Goal: Information Seeking & Learning: Learn about a topic

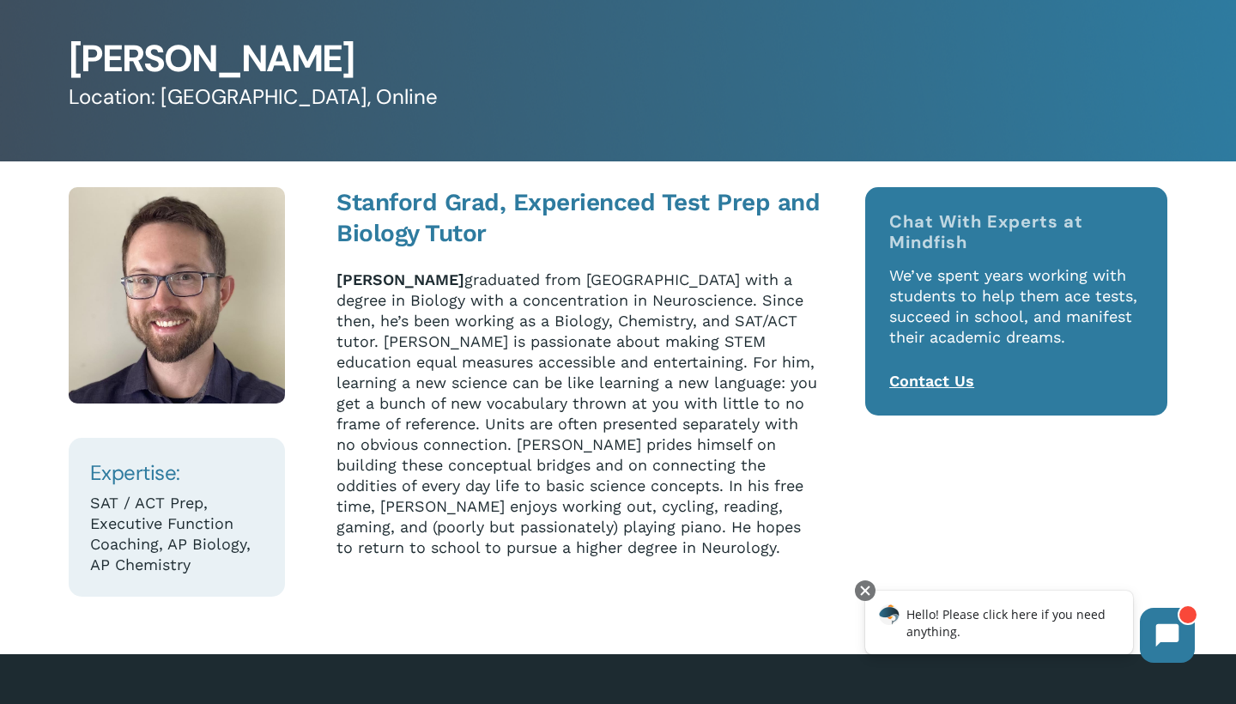
scroll to position [95, 0]
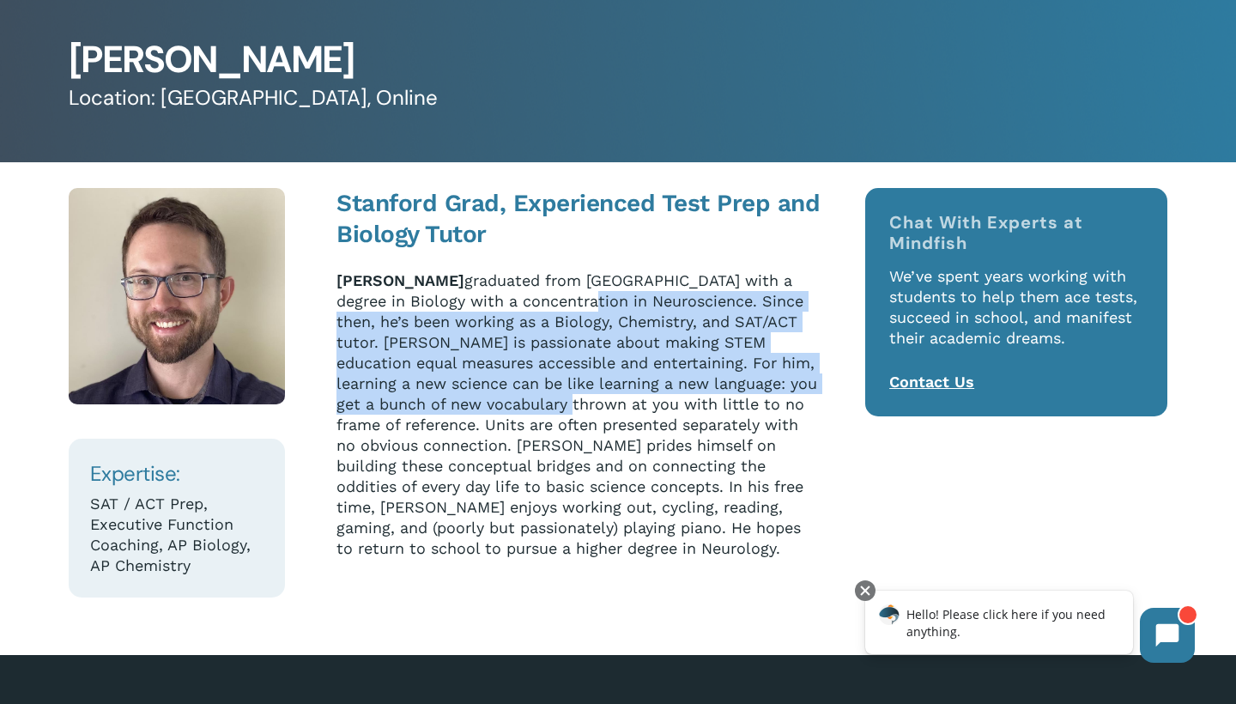
drag, startPoint x: 582, startPoint y: 302, endPoint x: 579, endPoint y: 399, distance: 97.1
click at [579, 400] on p "Bryson Herrick graduated from Stanford with a degree in Biology with a concentr…" at bounding box center [579, 414] width 485 height 288
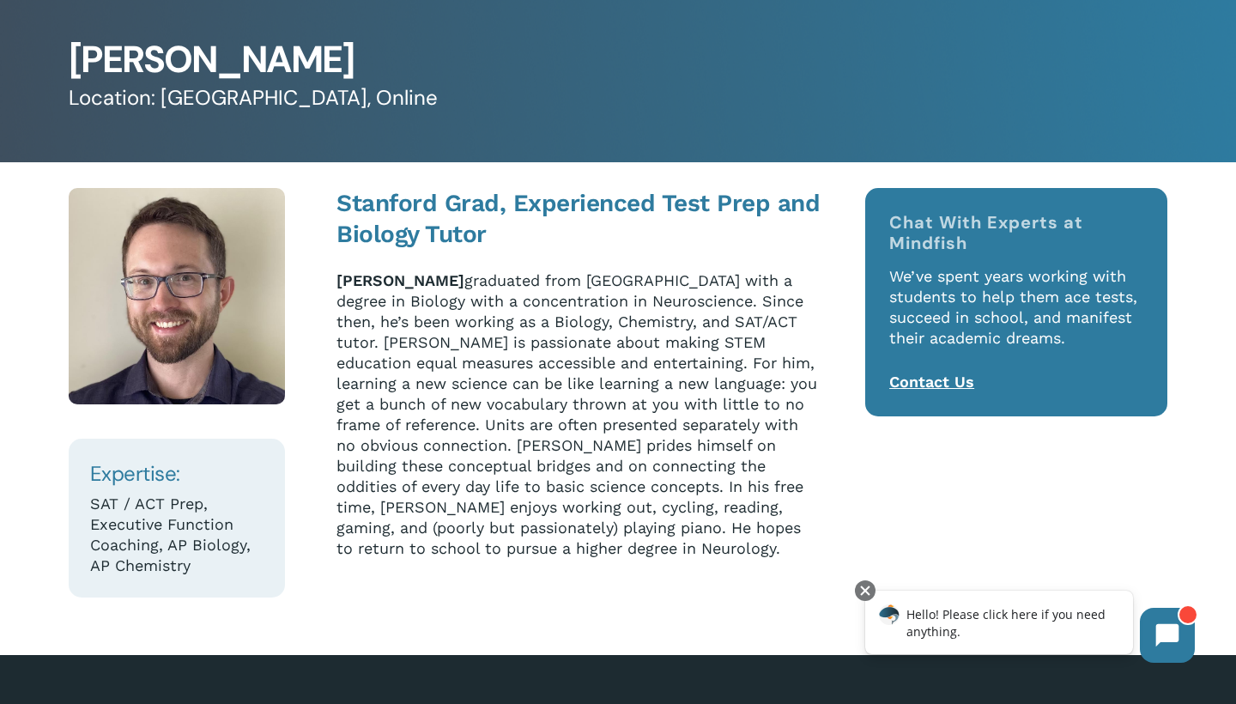
click at [556, 429] on p "Bryson Herrick graduated from Stanford with a degree in Biology with a concentr…" at bounding box center [579, 414] width 485 height 288
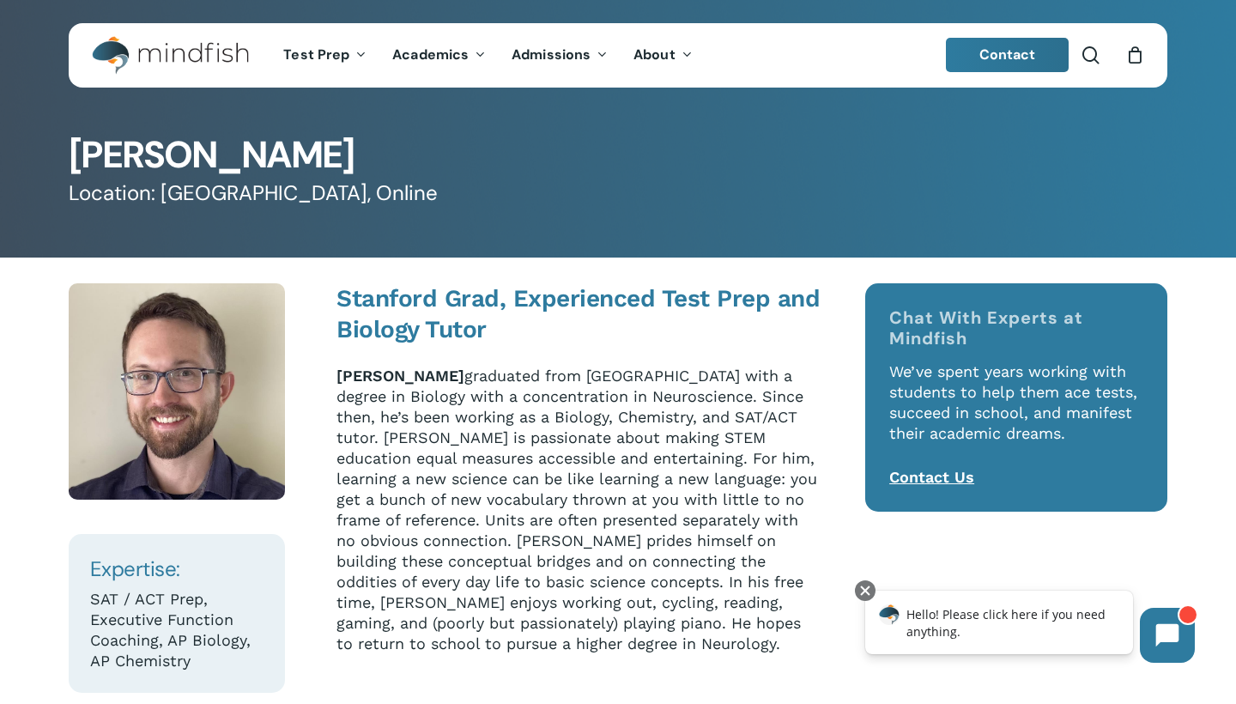
scroll to position [0, 0]
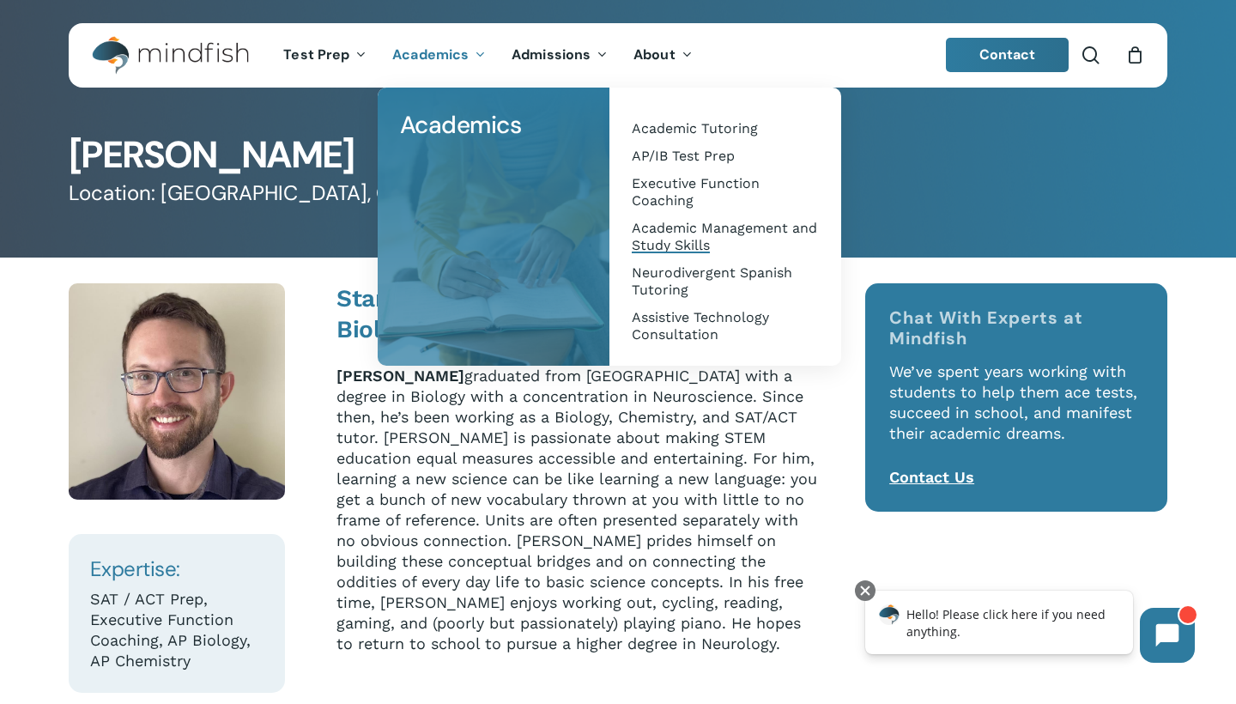
click at [667, 247] on span "Academic Management and Study Skills" at bounding box center [724, 236] width 185 height 33
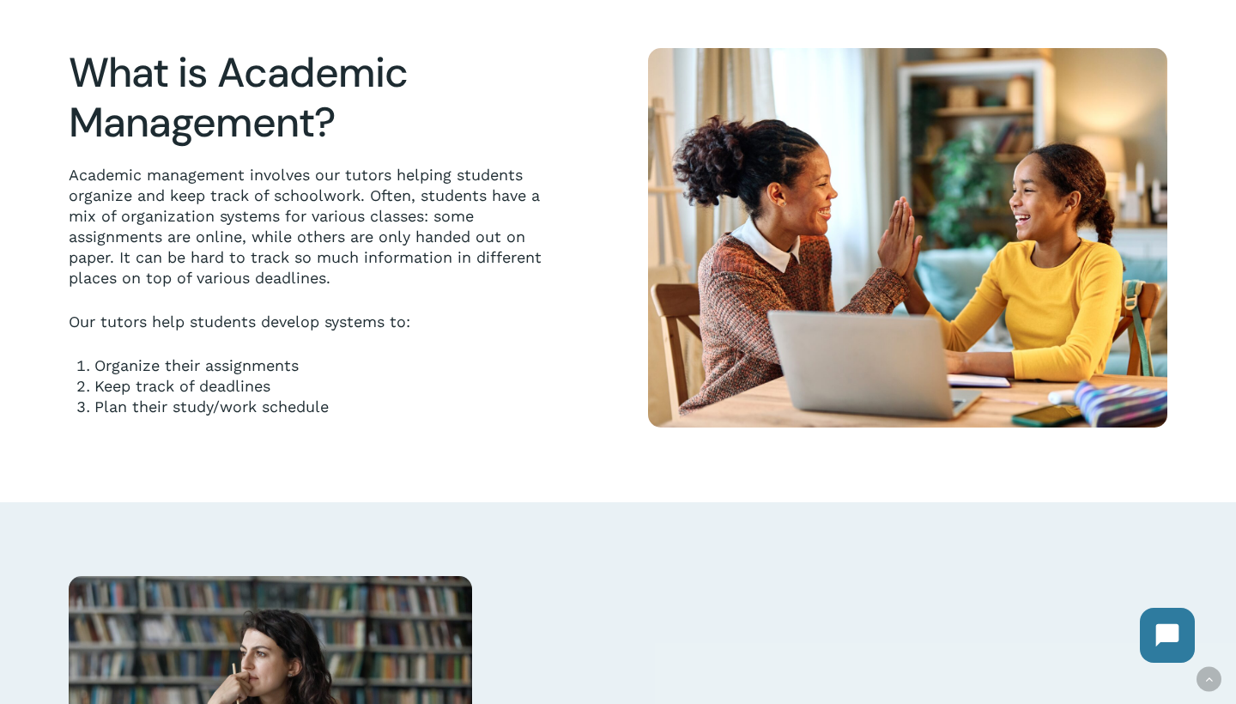
scroll to position [450, 0]
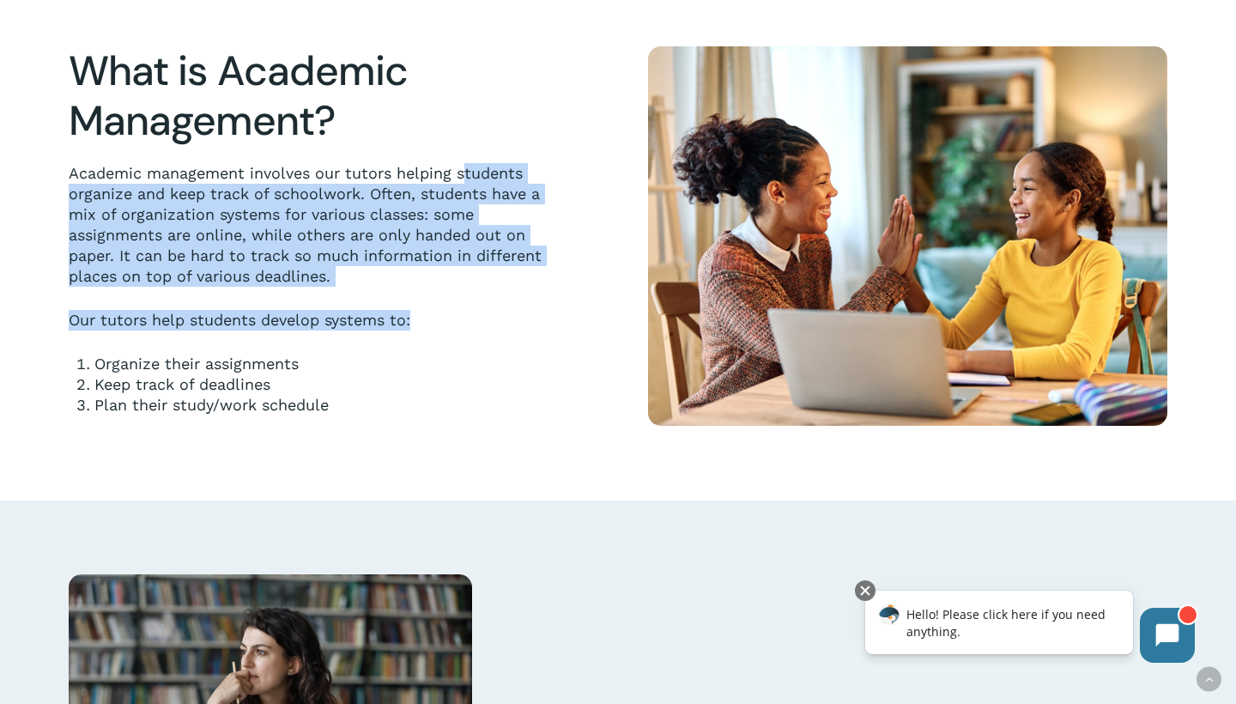
drag, startPoint x: 465, startPoint y: 170, endPoint x: 512, endPoint y: 340, distance: 176.4
click at [512, 340] on div "Academic management involves our tutors helping students organize and keep trac…" at bounding box center [307, 289] width 477 height 252
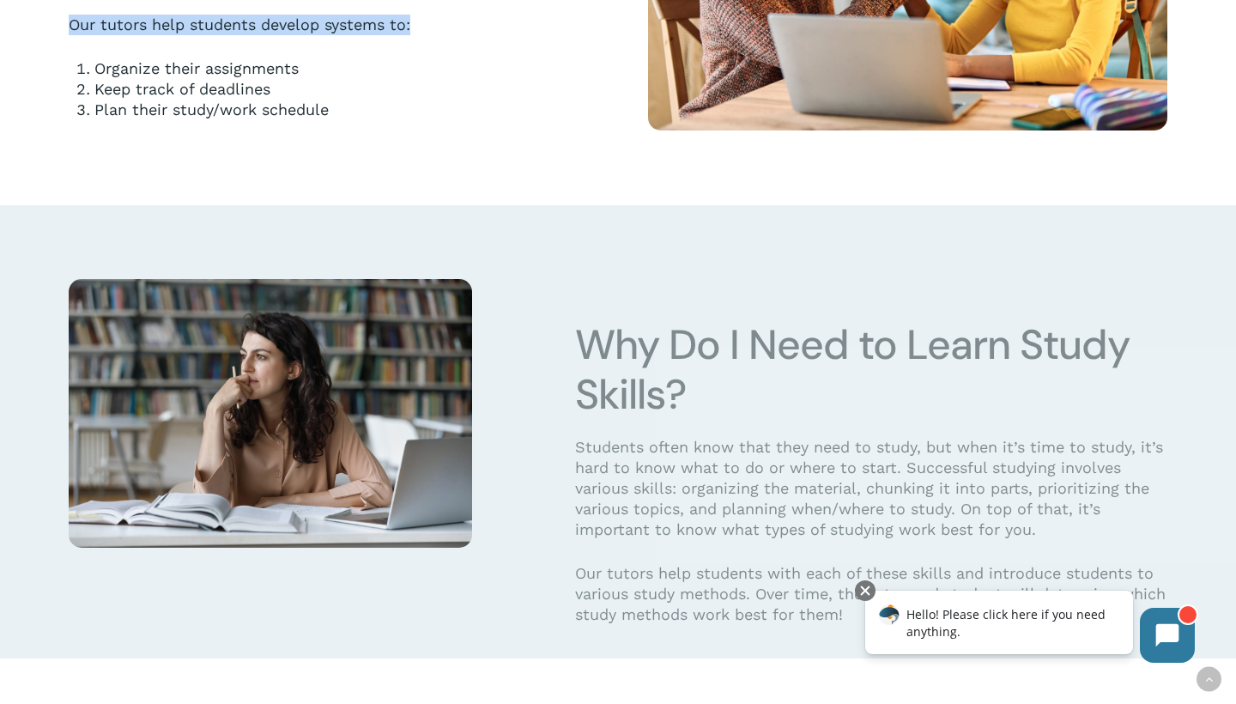
scroll to position [777, 0]
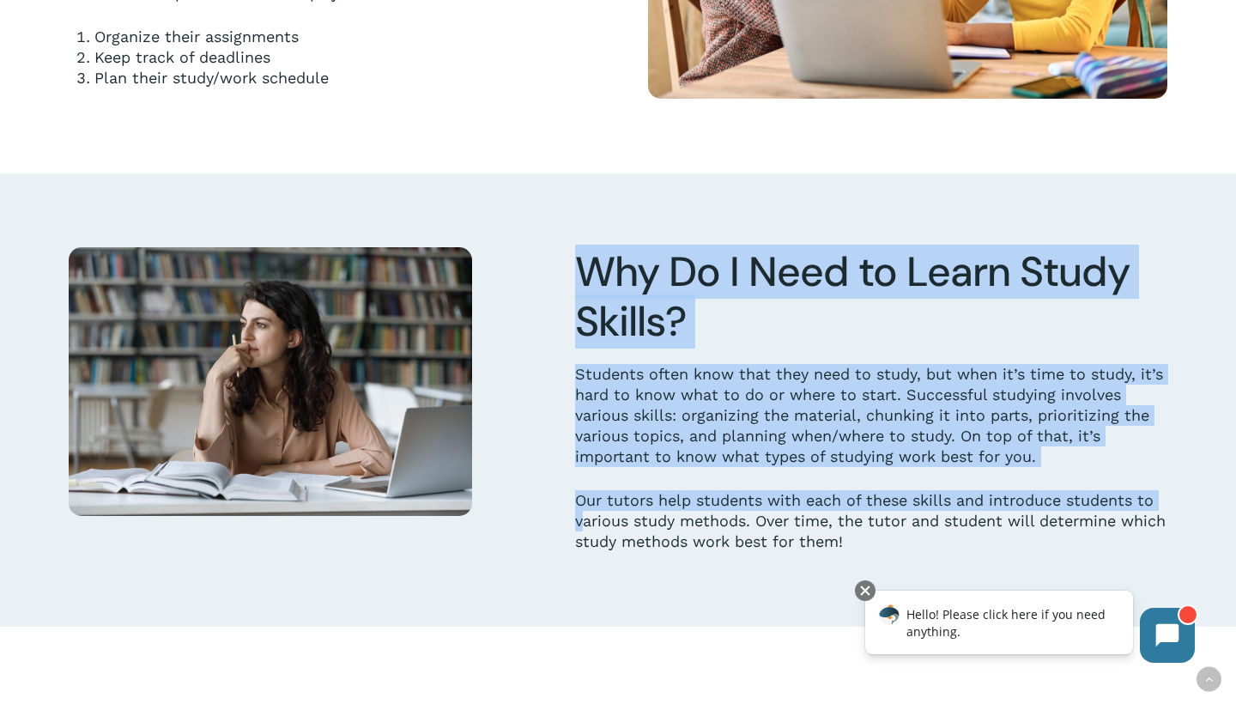
drag, startPoint x: 556, startPoint y: 280, endPoint x: 584, endPoint y: 523, distance: 244.5
click at [584, 523] on div "Why Do I Need to Learn Study Skills? Students often know that they need to stud…" at bounding box center [849, 399] width 635 height 305
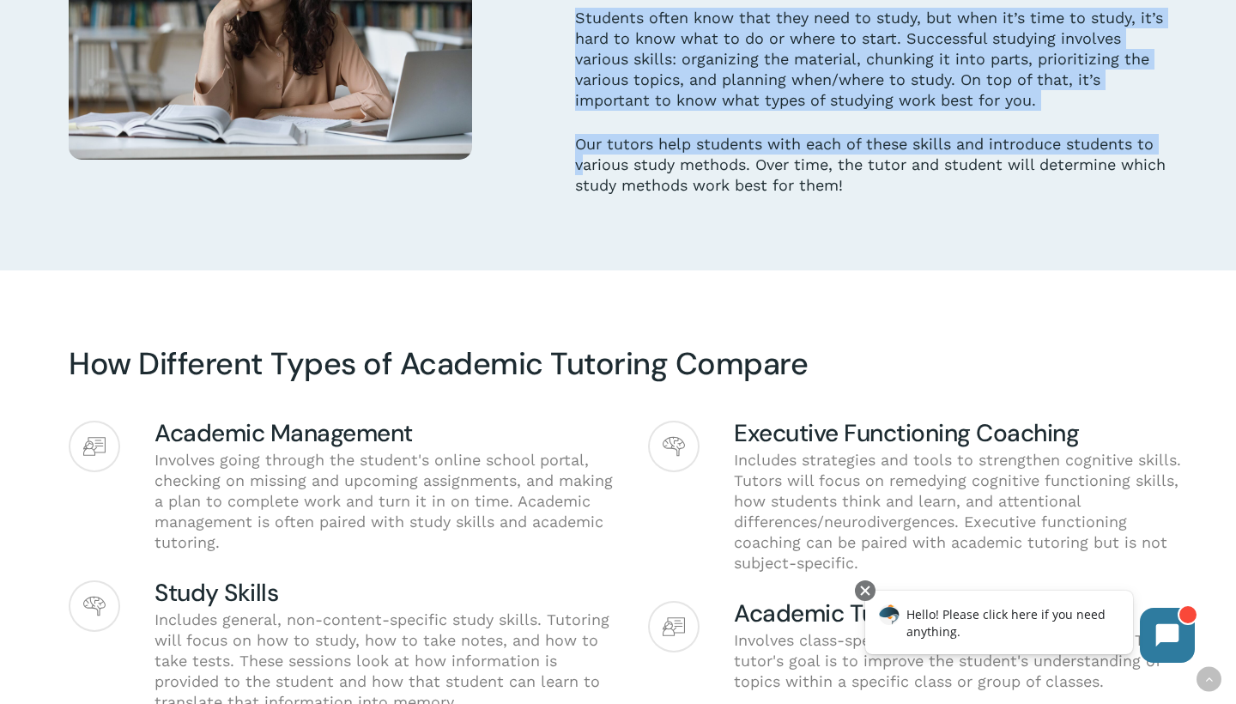
scroll to position [1361, 0]
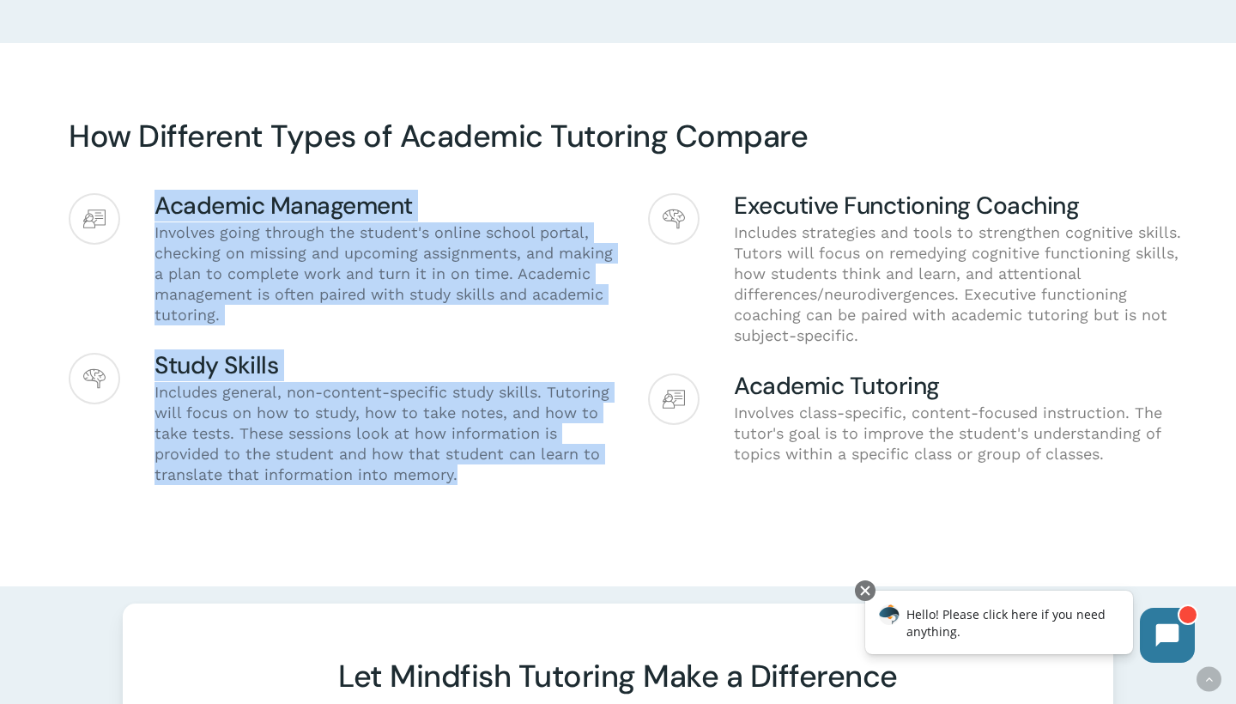
drag, startPoint x: 578, startPoint y: 515, endPoint x: 525, endPoint y: 501, distance: 55.0
click at [525, 501] on div "Academic Management Involves going through the student's online school portal, …" at bounding box center [618, 371] width 1099 height 430
click at [513, 495] on div "Academic Management Involves going through the student's online school portal, …" at bounding box center [341, 352] width 545 height 319
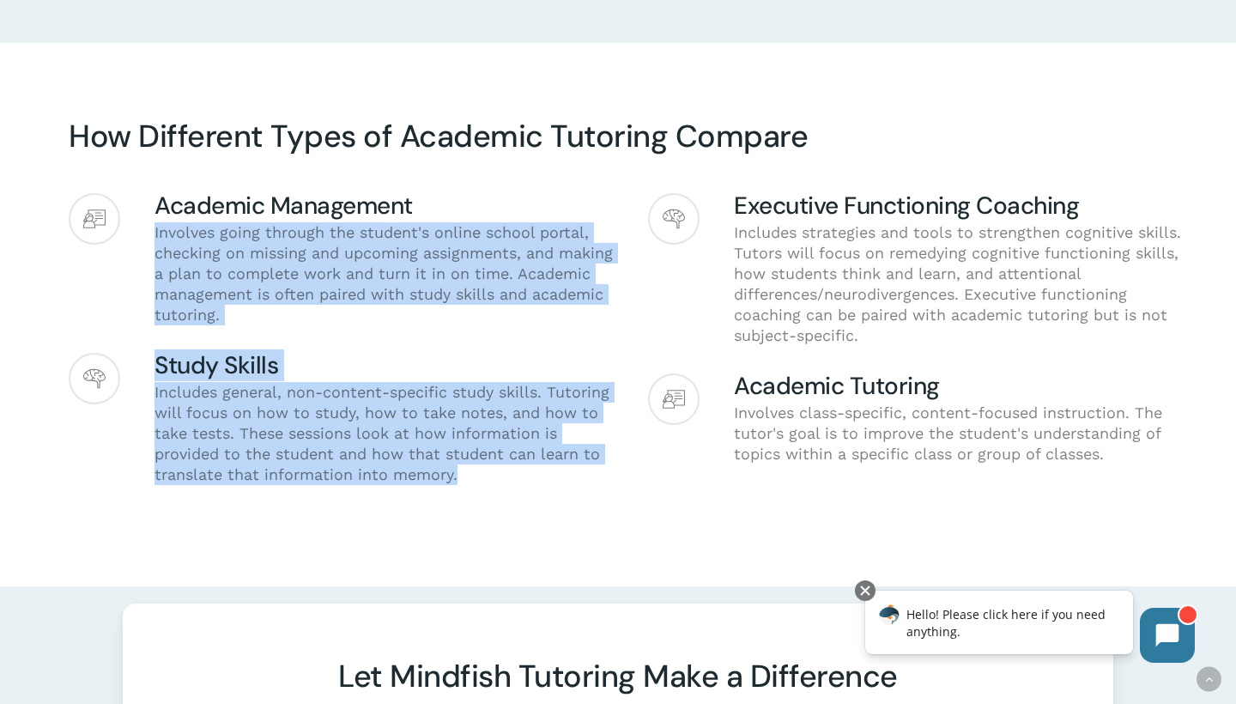
drag, startPoint x: 513, startPoint y: 495, endPoint x: 569, endPoint y: 191, distance: 309.9
click at [569, 191] on div "Academic Management Involves going through the student's online school portal, …" at bounding box center [618, 371] width 1099 height 430
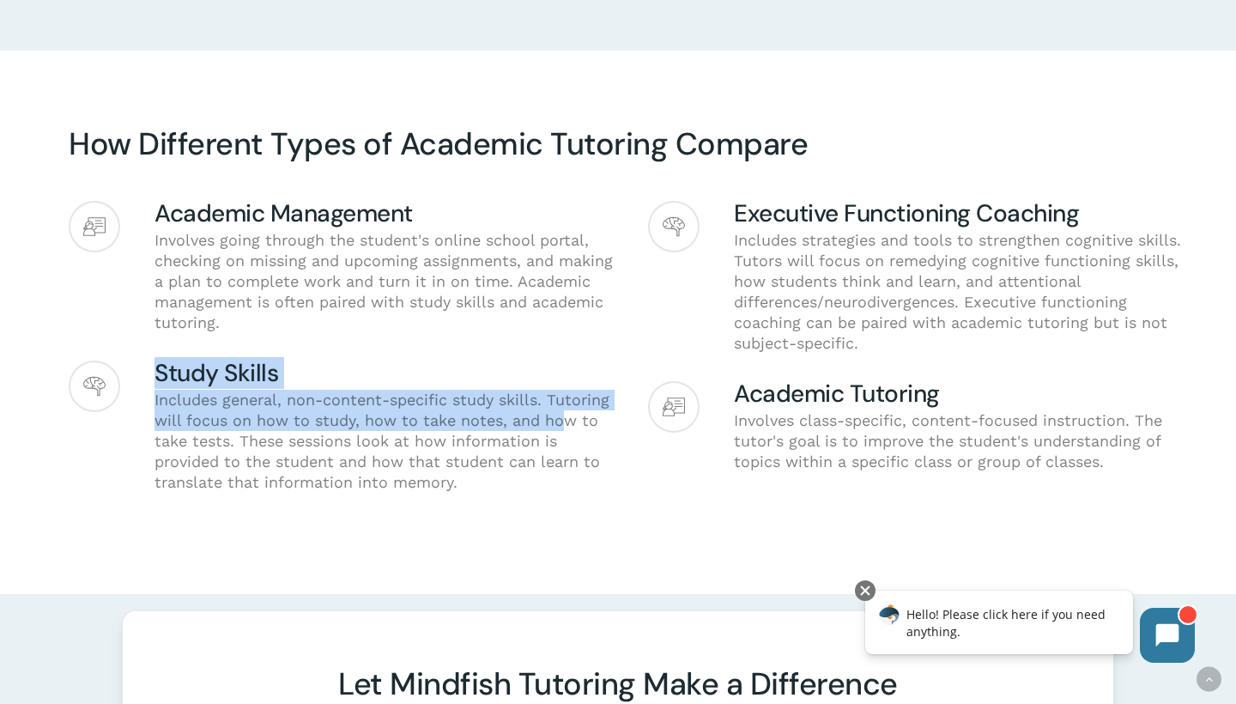
scroll to position [1341, 0]
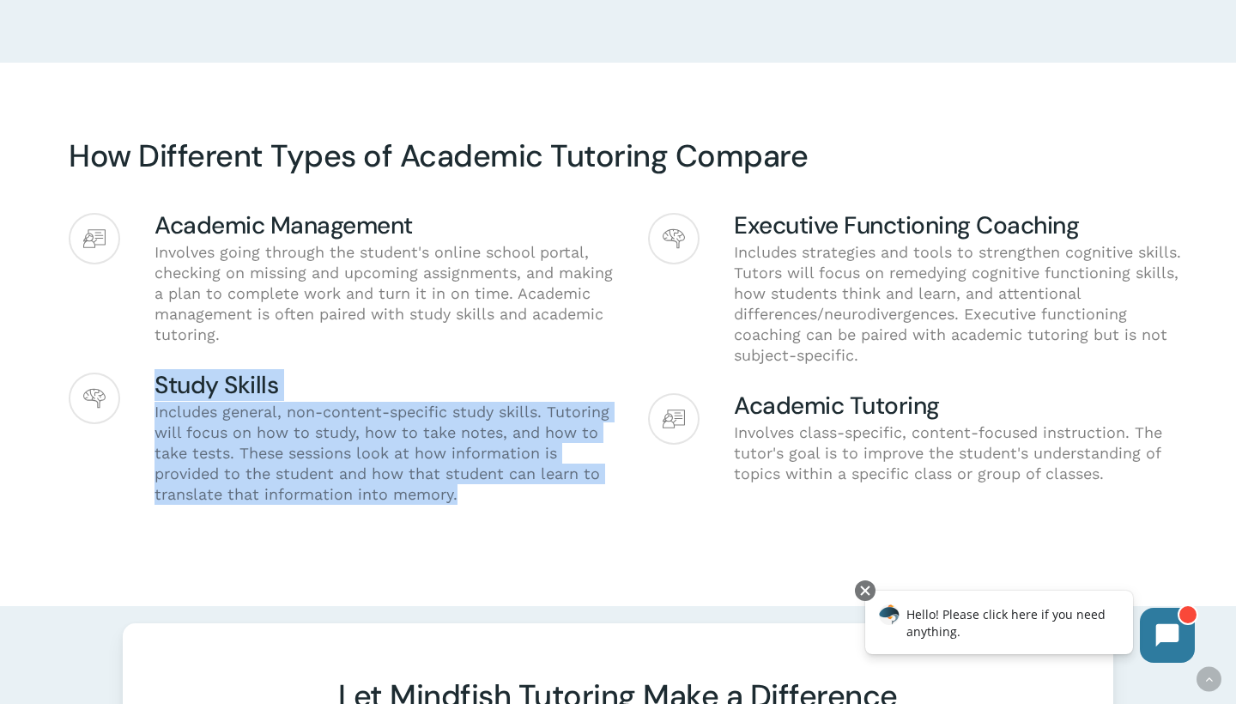
drag, startPoint x: 565, startPoint y: 316, endPoint x: 571, endPoint y: 513, distance: 197.6
click at [571, 513] on div "Academic Management Involves going through the student's online school portal, …" at bounding box center [341, 372] width 545 height 319
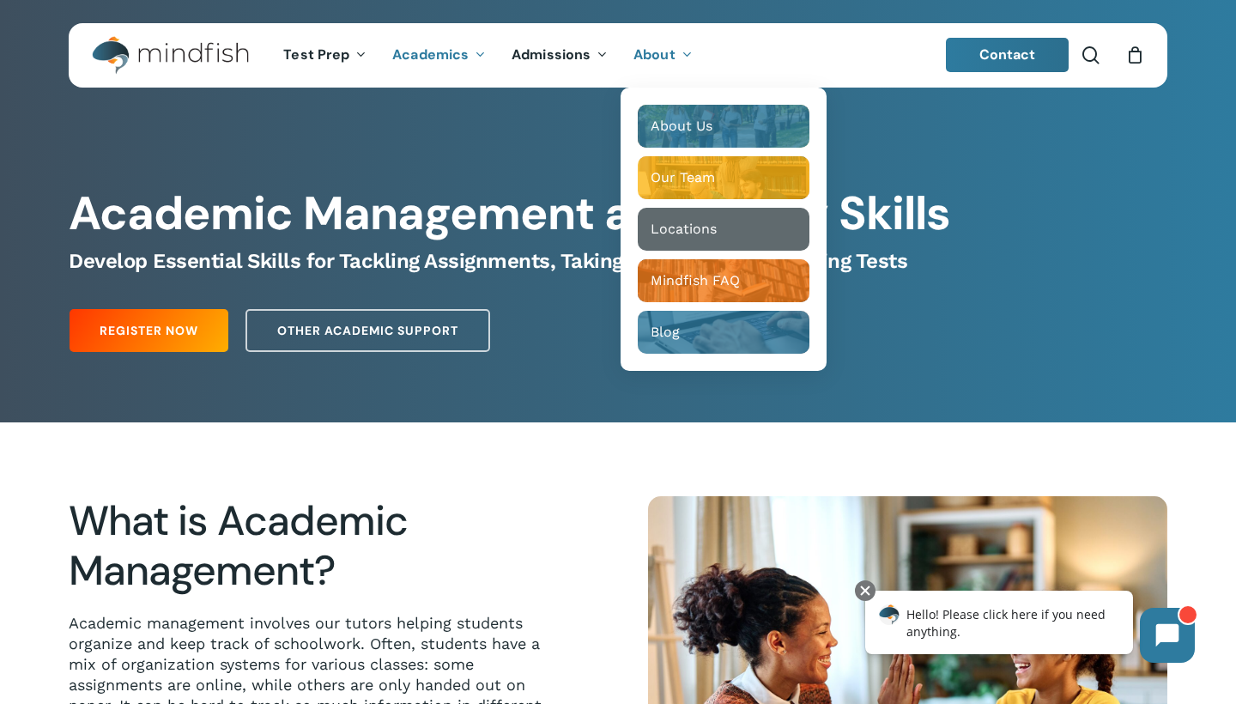
scroll to position [0, 0]
